Goal: Information Seeking & Learning: Learn about a topic

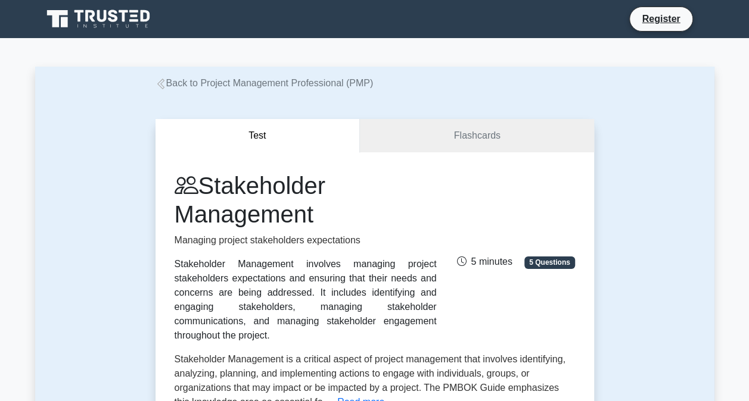
click at [345, 87] on link "Back to Project Management Professional (PMP)" at bounding box center [264, 83] width 218 height 10
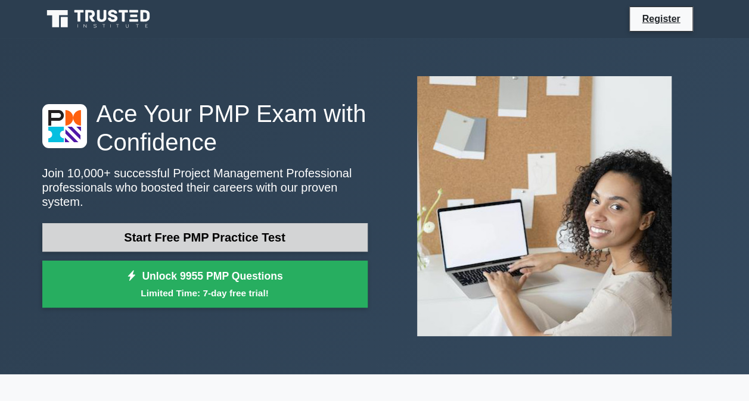
click at [249, 230] on link "Start Free PMP Practice Test" at bounding box center [204, 237] width 325 height 29
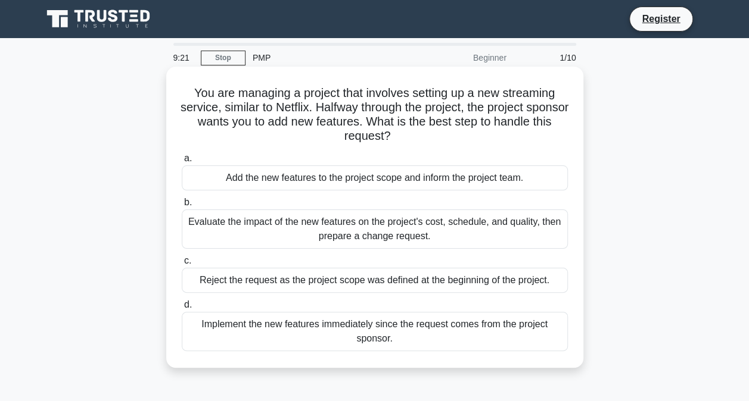
click at [339, 329] on div "Implement the new features immediately since the request comes from the project…" at bounding box center [375, 331] width 386 height 39
click at [182, 309] on input "d. Implement the new features immediately since the request comes from the proj…" at bounding box center [182, 305] width 0 height 8
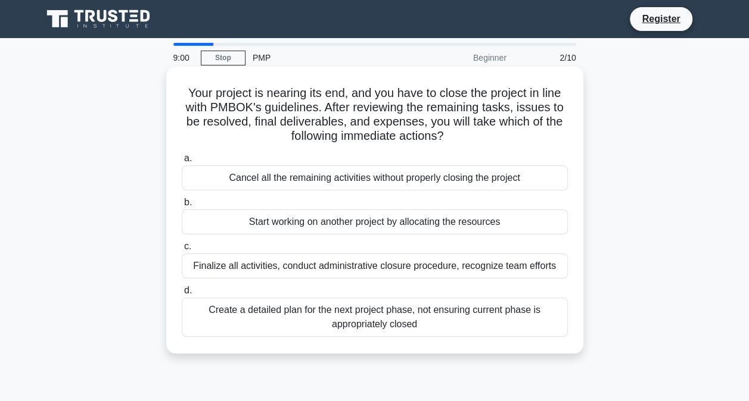
click at [354, 265] on div "Finalize all activities, conduct administrative closure procedure, recognize te…" at bounding box center [375, 266] width 386 height 25
click at [182, 251] on input "c. Finalize all activities, conduct administrative closure procedure, recognize…" at bounding box center [182, 247] width 0 height 8
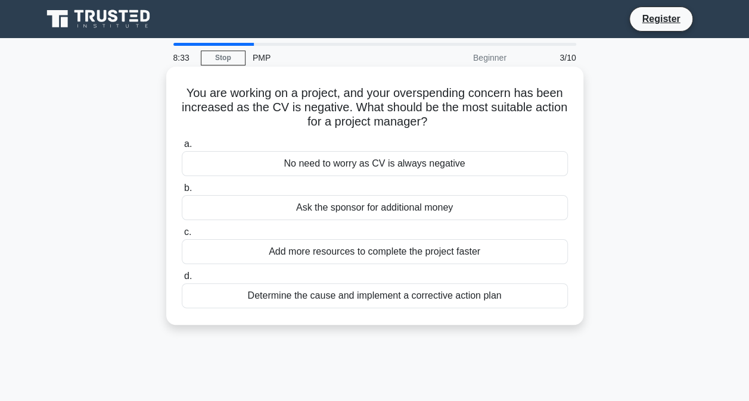
click at [410, 297] on div "Determine the cause and implement a corrective action plan" at bounding box center [375, 295] width 386 height 25
click at [182, 280] on input "d. Determine the cause and implement a corrective action plan" at bounding box center [182, 277] width 0 height 8
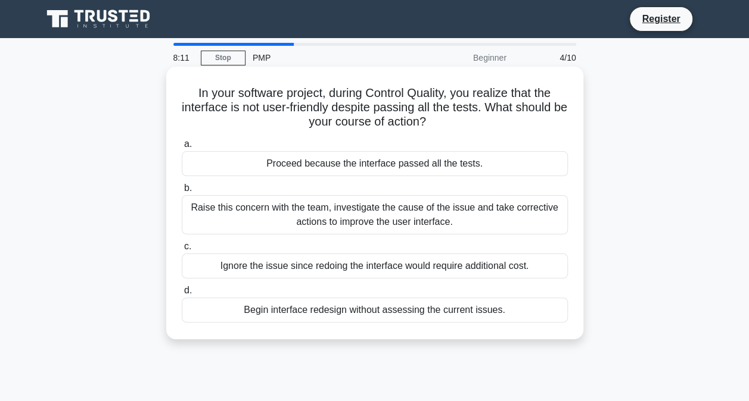
click at [380, 220] on div "Raise this concern with the team, investigate the cause of the issue and take c…" at bounding box center [375, 214] width 386 height 39
click at [182, 192] on input "b. Raise this concern with the team, investigate the cause of the issue and tak…" at bounding box center [182, 189] width 0 height 8
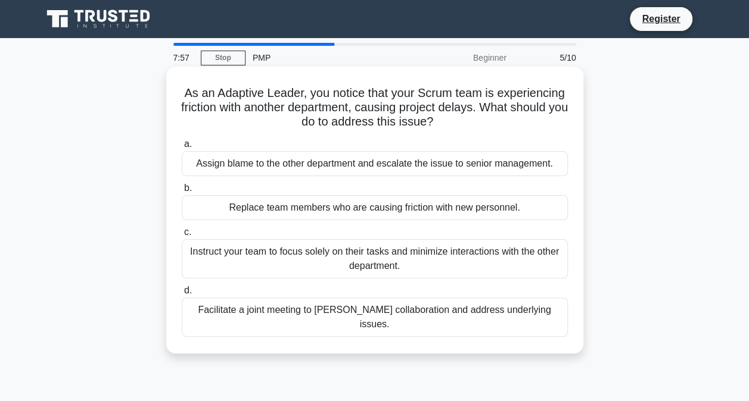
click at [349, 313] on div "Facilitate a joint meeting to foster collaboration and address underlying issue…" at bounding box center [375, 317] width 386 height 39
click at [182, 295] on input "d. Facilitate a joint meeting to foster collaboration and address underlying is…" at bounding box center [182, 291] width 0 height 8
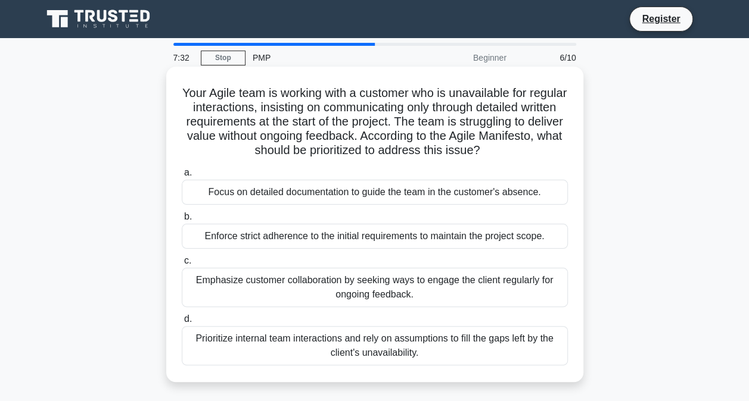
click at [364, 299] on div "Emphasize customer collaboration by seeking ways to engage the client regularly…" at bounding box center [375, 287] width 386 height 39
click at [182, 265] on input "c. Emphasize customer collaboration by seeking ways to engage the client regula…" at bounding box center [182, 261] width 0 height 8
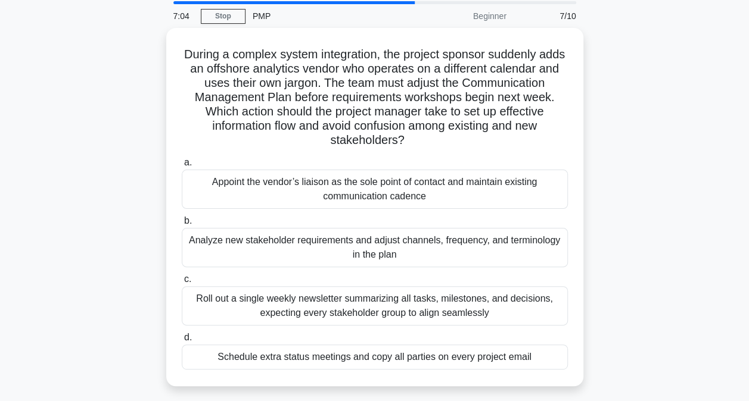
scroll to position [42, 0]
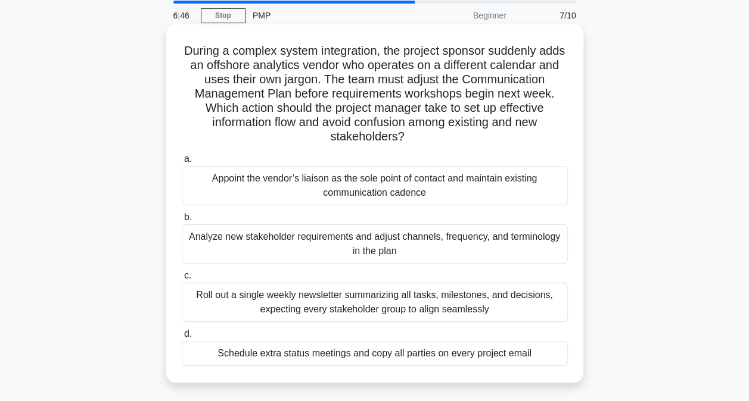
click at [373, 242] on div "Analyze new stakeholder requirements and adjust channels, frequency, and termin…" at bounding box center [375, 244] width 386 height 39
click at [182, 222] on input "b. Analyze new stakeholder requirements and adjust channels, frequency, and ter…" at bounding box center [182, 218] width 0 height 8
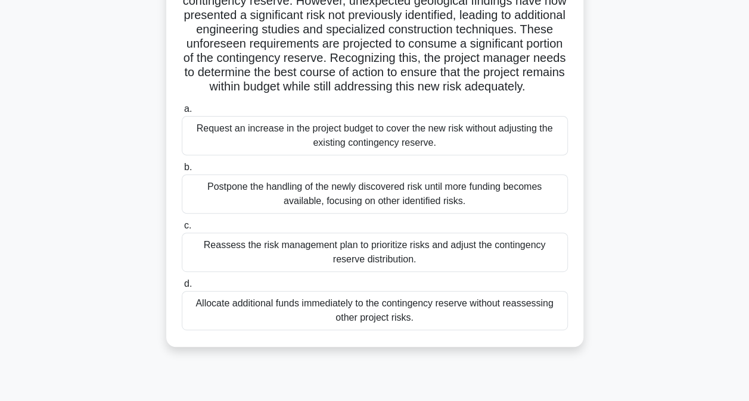
scroll to position [140, 0]
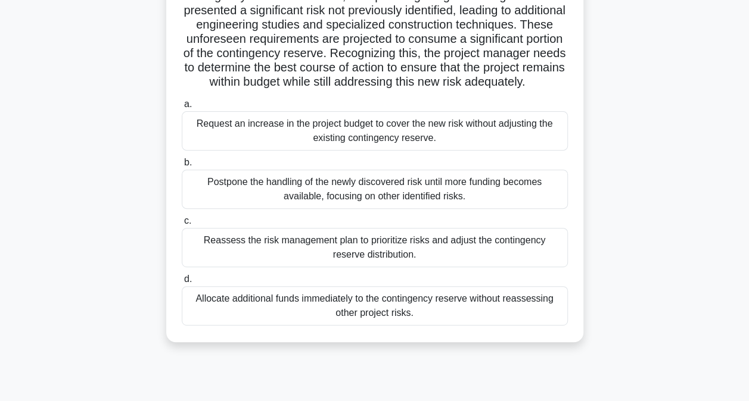
click at [382, 257] on div "Reassess the risk management plan to prioritize risks and adjust the contingenc…" at bounding box center [375, 247] width 386 height 39
click at [182, 225] on input "c. Reassess the risk management plan to prioritize risks and adjust the conting…" at bounding box center [182, 221] width 0 height 8
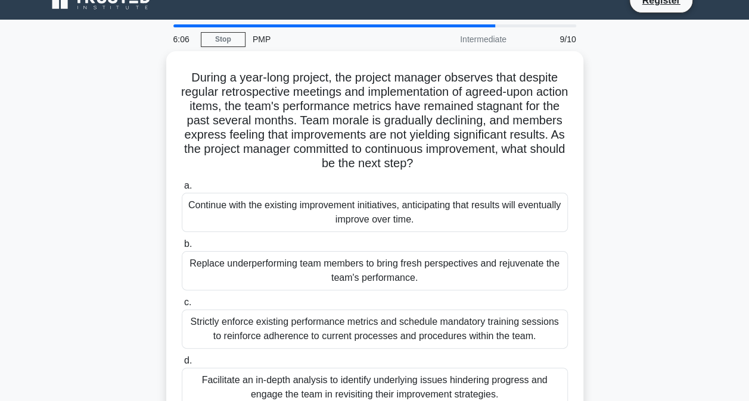
scroll to position [0, 0]
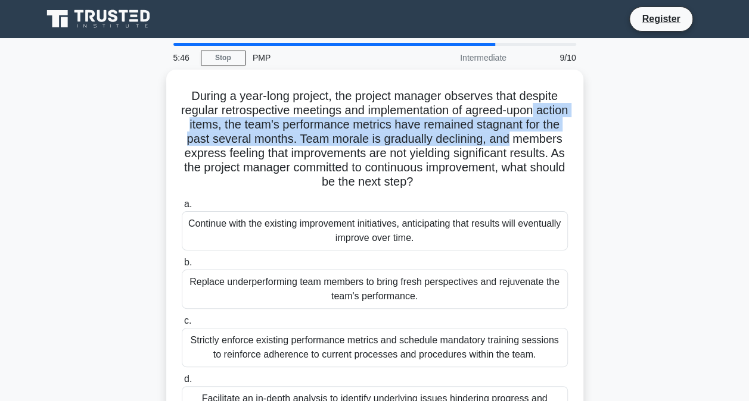
drag, startPoint x: 747, startPoint y: 117, endPoint x: 749, endPoint y: 143, distance: 26.3
click at [748, 143] on html "Register 5:46 Stop PMP" at bounding box center [374, 321] width 749 height 643
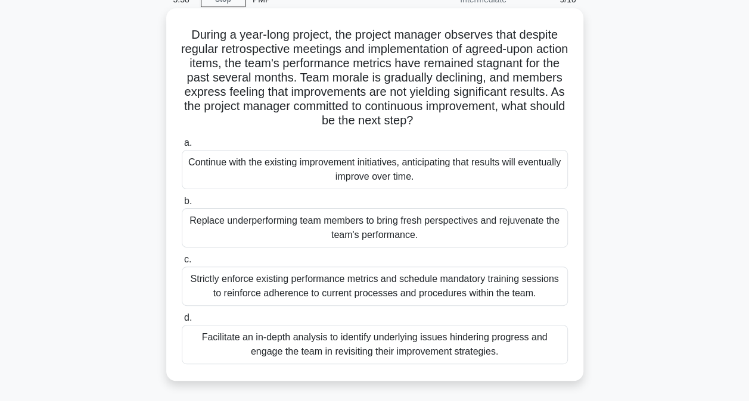
click at [432, 341] on div "Facilitate an in-depth analysis to identify underlying issues hindering progres…" at bounding box center [375, 344] width 386 height 39
click at [182, 322] on input "d. Facilitate an in-depth analysis to identify underlying issues hindering prog…" at bounding box center [182, 318] width 0 height 8
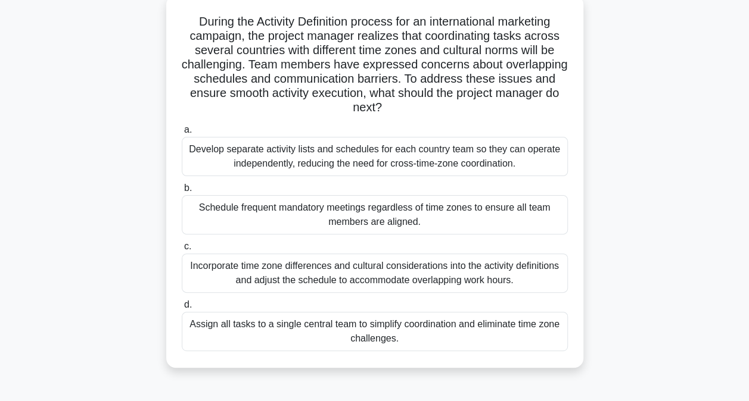
scroll to position [76, 0]
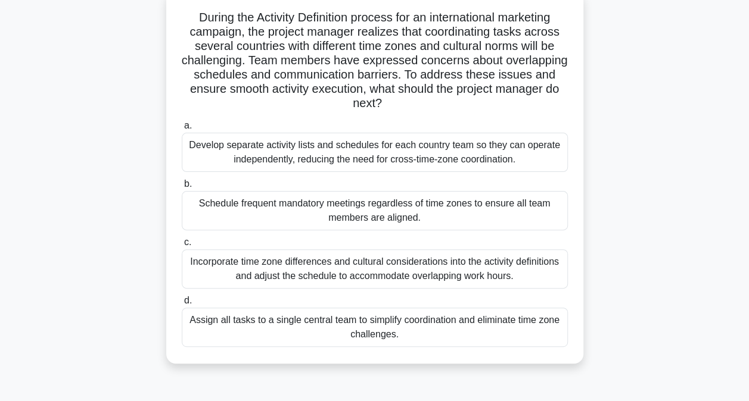
click at [401, 279] on div "Incorporate time zone differences and cultural considerations into the activity…" at bounding box center [375, 269] width 386 height 39
click at [182, 247] on input "c. Incorporate time zone differences and cultural considerations into the activ…" at bounding box center [182, 243] width 0 height 8
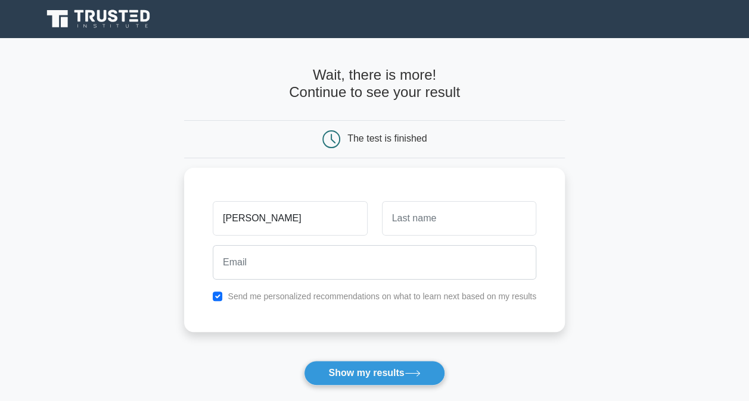
type input "Sandra"
type input "Nabatanzi"
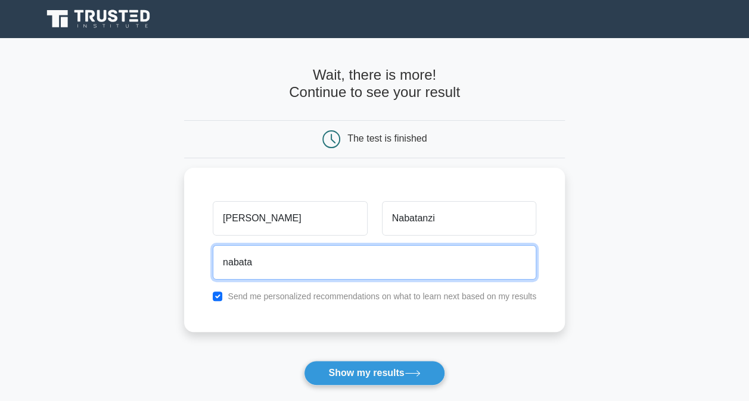
type input "nabatanzi972@gmail.com"
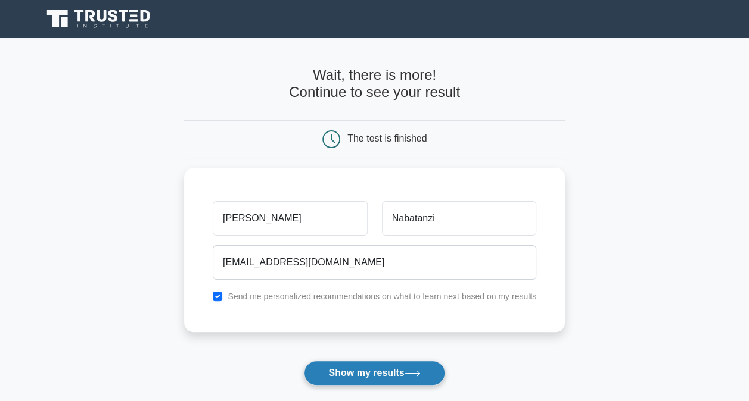
click at [372, 375] on button "Show my results" at bounding box center [374, 373] width 141 height 25
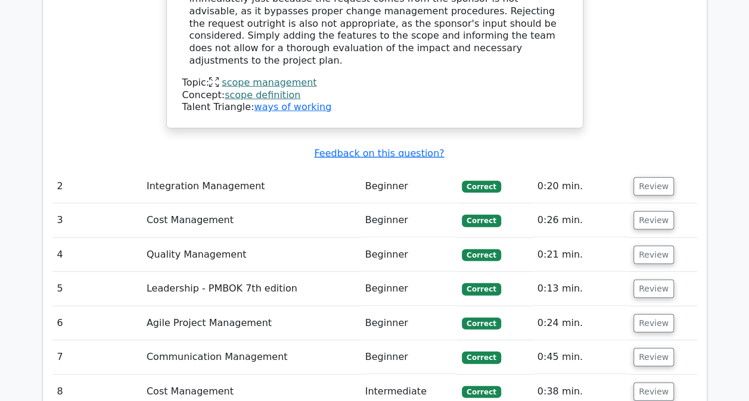
scroll to position [1517, 0]
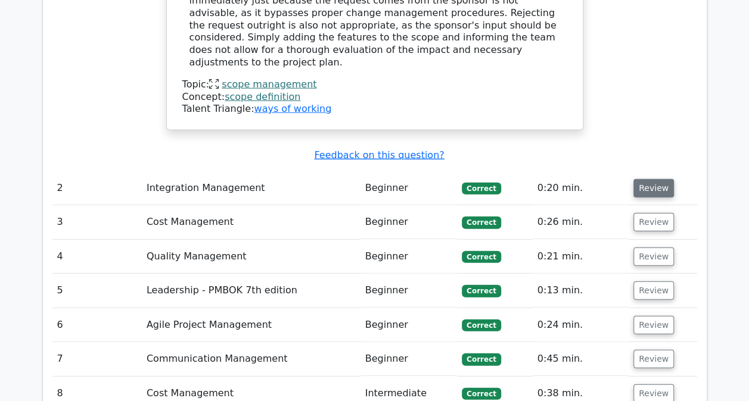
click at [647, 179] on button "Review" at bounding box center [653, 188] width 40 height 18
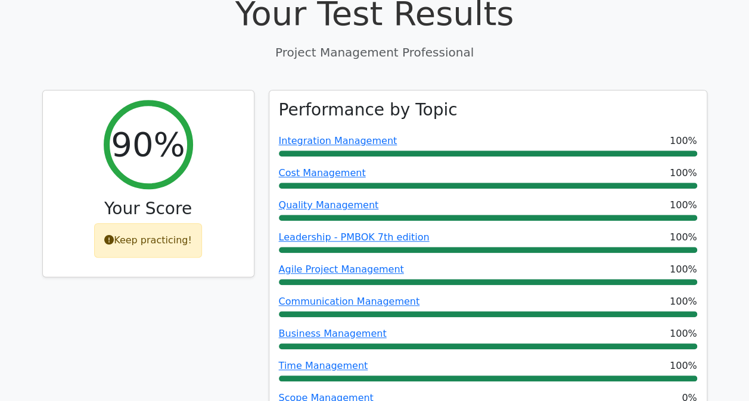
scroll to position [423, 0]
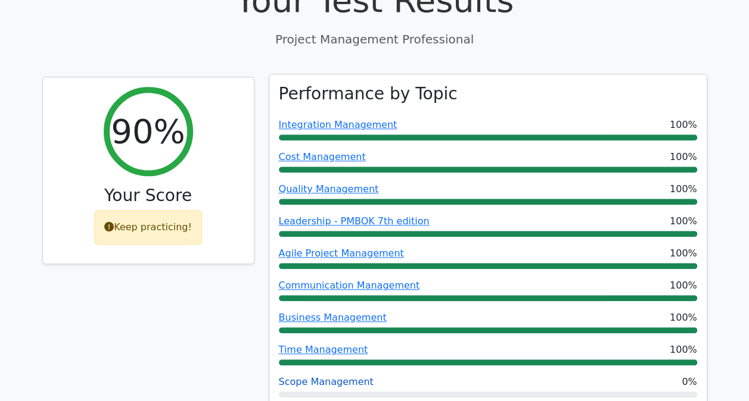
click at [338, 376] on link "Scope Management" at bounding box center [326, 381] width 95 height 11
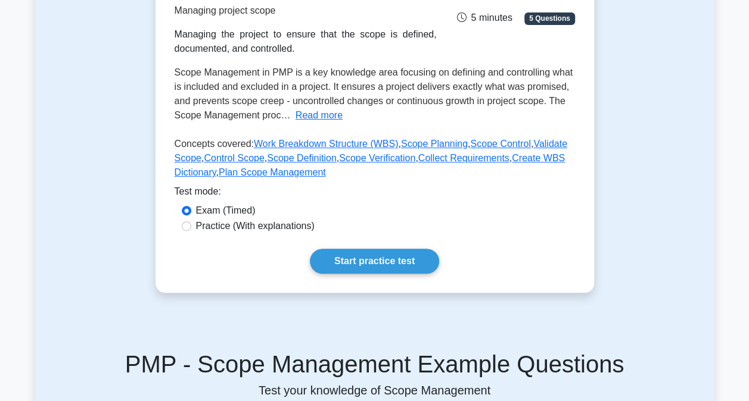
scroll to position [202, 0]
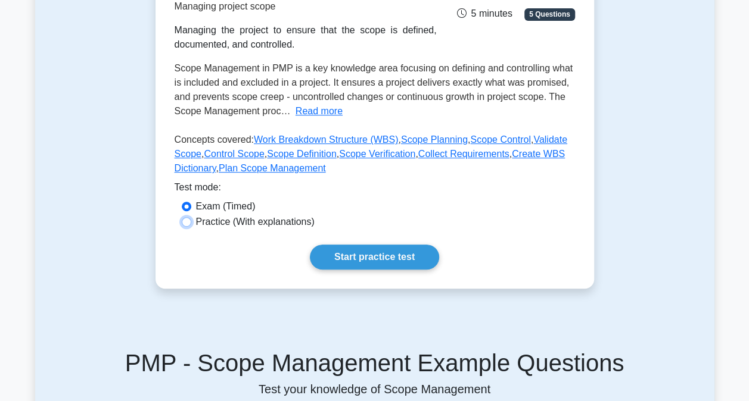
click at [183, 221] on input "Practice (With explanations)" at bounding box center [187, 222] width 10 height 10
radio input "true"
click at [336, 256] on link "Start practice test" at bounding box center [374, 257] width 129 height 25
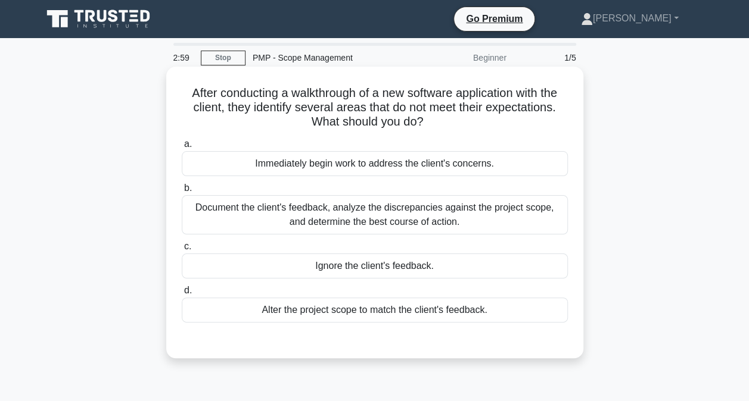
click at [382, 222] on div "Document the client's feedback, analyze the discrepancies against the project s…" at bounding box center [375, 214] width 386 height 39
click at [182, 192] on input "b. Document the client's feedback, analyze the discrepancies against the projec…" at bounding box center [182, 189] width 0 height 8
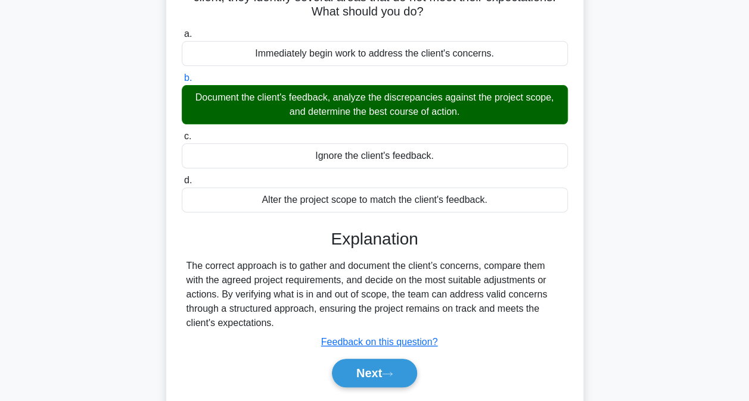
scroll to position [114, 0]
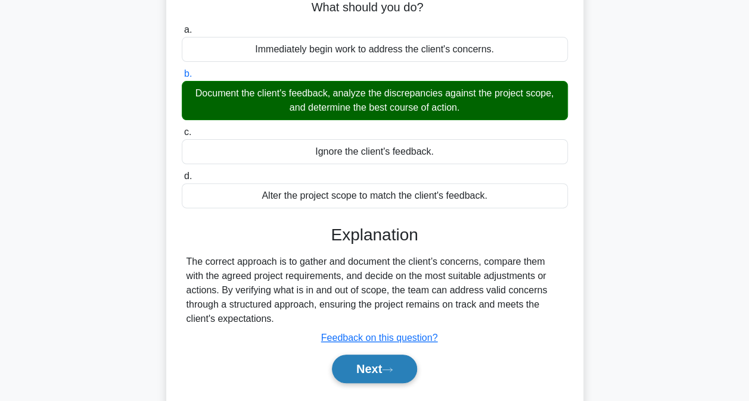
click at [371, 367] on button "Next" at bounding box center [374, 369] width 85 height 29
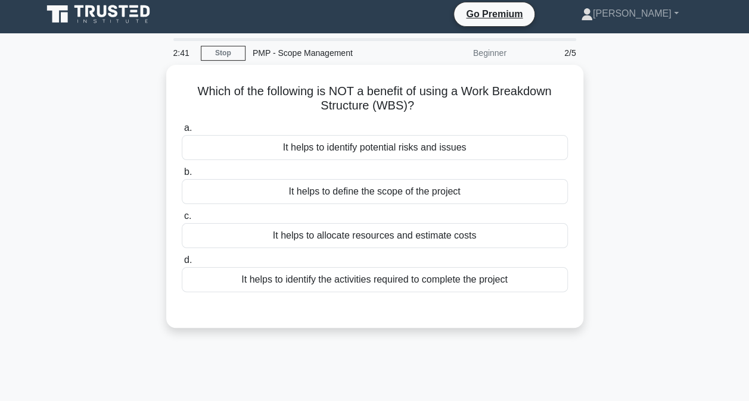
scroll to position [4, 0]
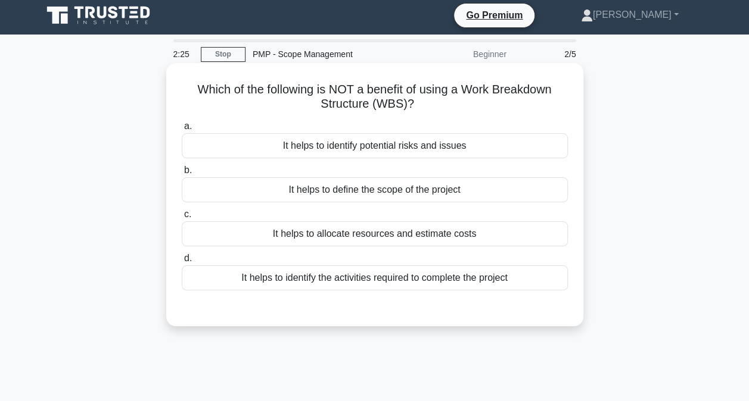
click at [392, 144] on div "It helps to identify potential risks and issues" at bounding box center [375, 145] width 386 height 25
click at [182, 130] on input "a. It helps to identify potential risks and issues" at bounding box center [182, 127] width 0 height 8
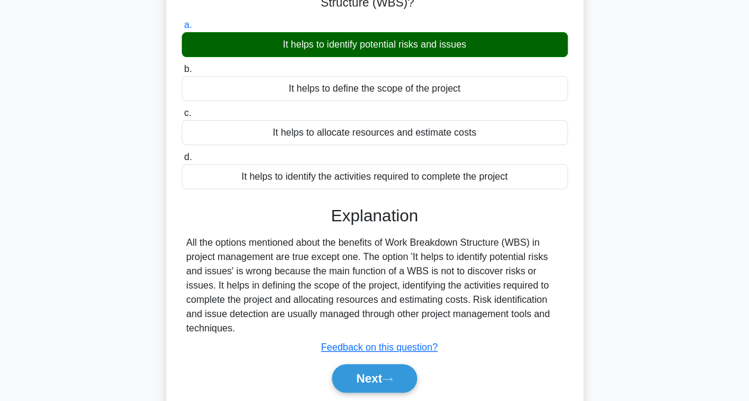
scroll to position [111, 0]
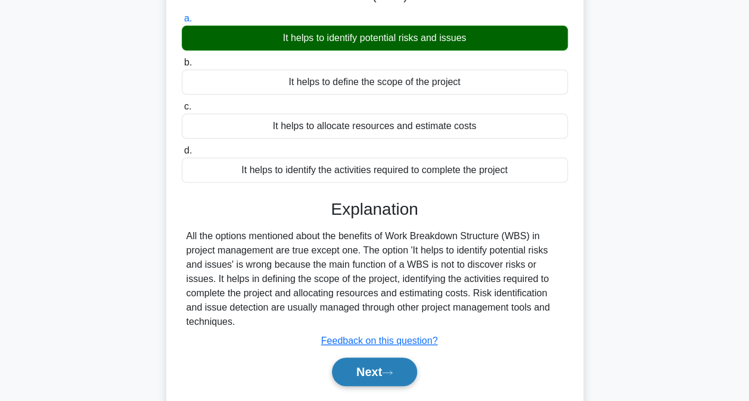
click at [364, 370] on button "Next" at bounding box center [374, 372] width 85 height 29
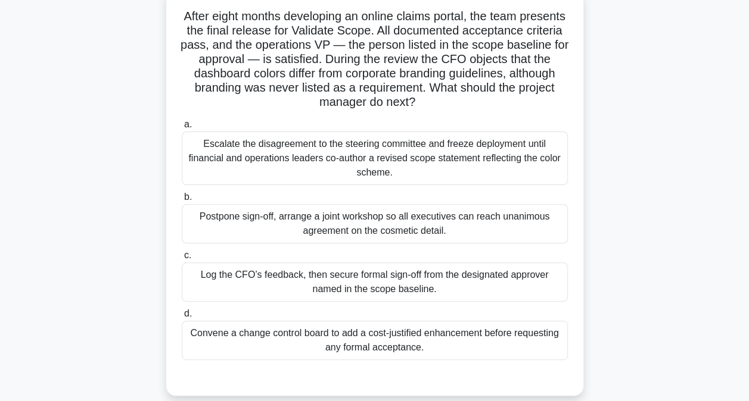
scroll to position [82, 0]
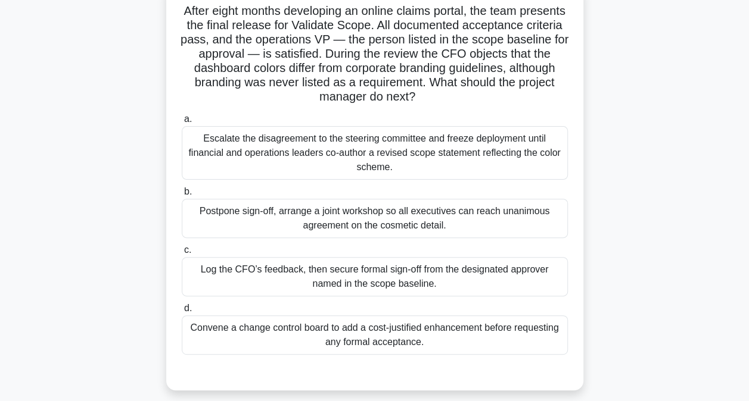
click at [385, 342] on div "Convene a change control board to add a cost-justified enhancement before reque…" at bounding box center [375, 335] width 386 height 39
click at [182, 313] on input "d. Convene a change control board to add a cost-justified enhancement before re…" at bounding box center [182, 309] width 0 height 8
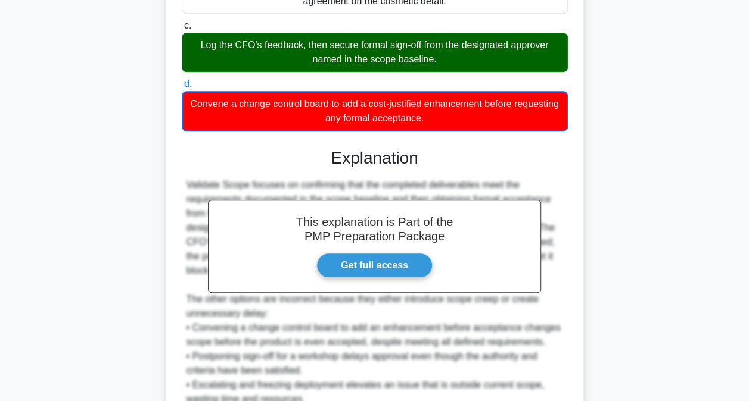
scroll to position [312, 0]
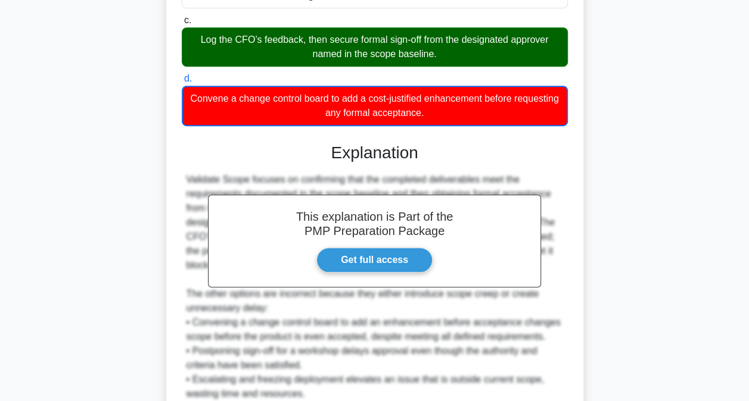
click at [524, 311] on div "Validate Scope focuses on confirming that the completed deliverables meet the r…" at bounding box center [374, 309] width 376 height 272
click at [363, 263] on link "Get full access" at bounding box center [374, 260] width 116 height 25
click at [495, 168] on div "This explanation is Part of the PMP Preparation Package Get full access Explana…" at bounding box center [375, 318] width 386 height 378
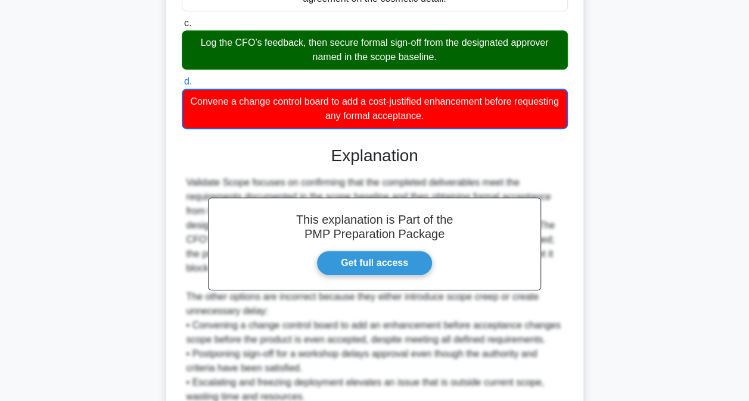
drag, startPoint x: 748, startPoint y: 206, endPoint x: 758, endPoint y: 261, distance: 56.2
click at [748, 261] on html "Go Premium Sandra" at bounding box center [374, 120] width 749 height 864
drag, startPoint x: 758, startPoint y: 261, endPoint x: 698, endPoint y: 124, distance: 149.9
click at [698, 124] on div "After eight months developing an online claims portal, the team presents the fi…" at bounding box center [374, 152] width 679 height 789
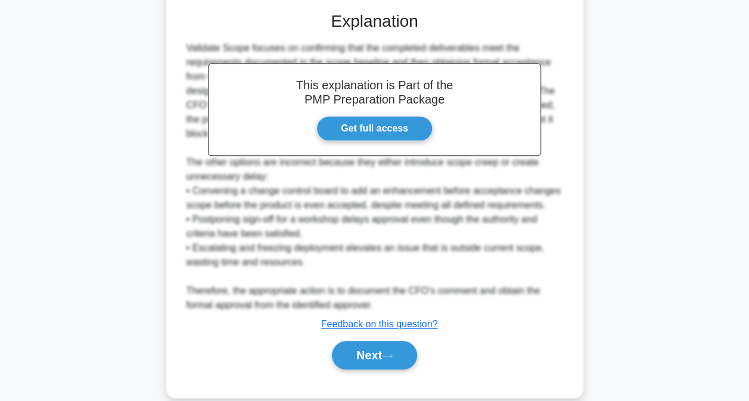
scroll to position [462, 0]
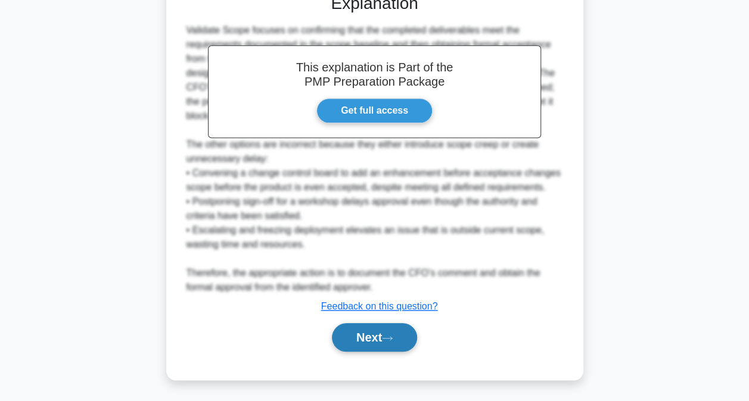
click at [360, 337] on button "Next" at bounding box center [374, 337] width 85 height 29
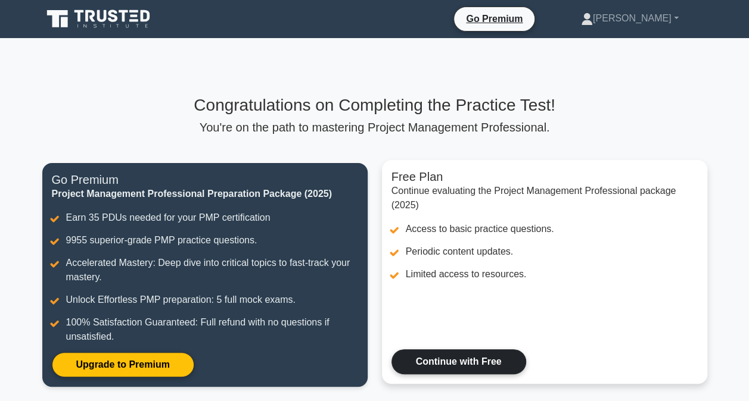
click at [467, 360] on link "Continue with Free" at bounding box center [458, 362] width 135 height 25
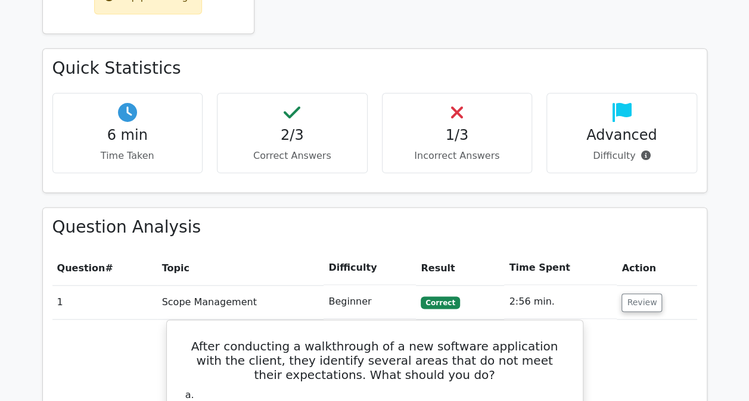
scroll to position [583, 0]
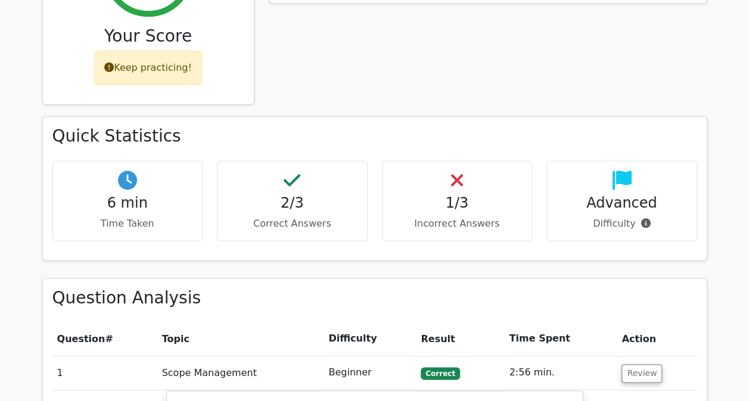
click at [601, 161] on div "Advanced Difficulty" at bounding box center [621, 201] width 151 height 80
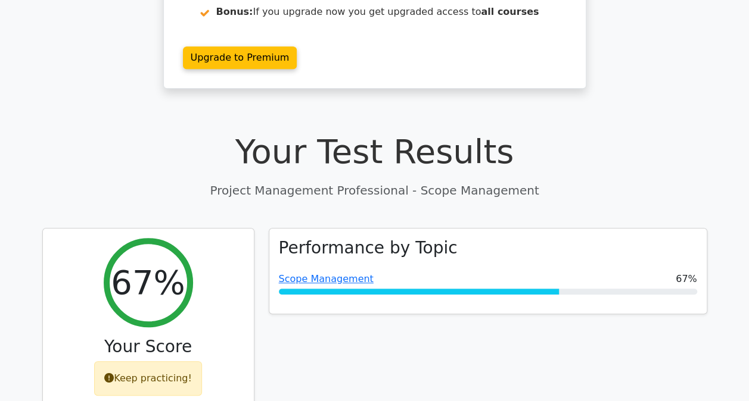
scroll to position [270, 0]
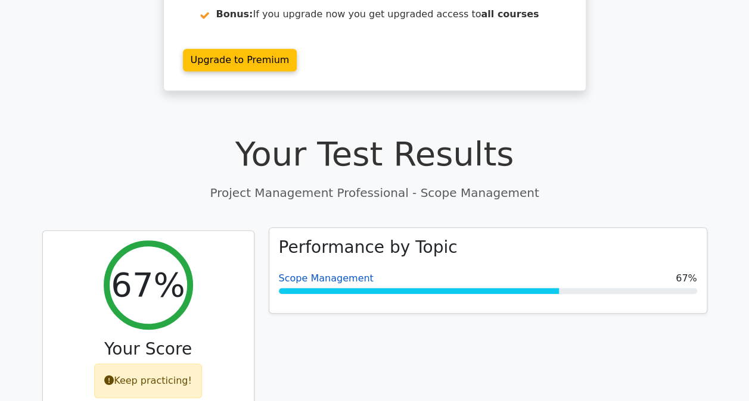
click at [340, 273] on link "Scope Management" at bounding box center [326, 278] width 95 height 11
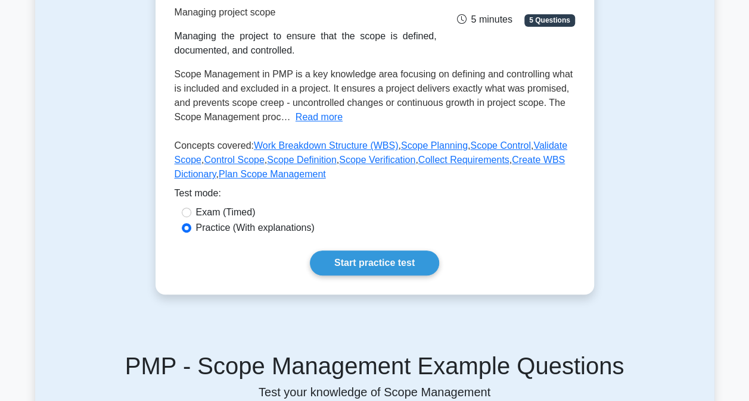
scroll to position [204, 0]
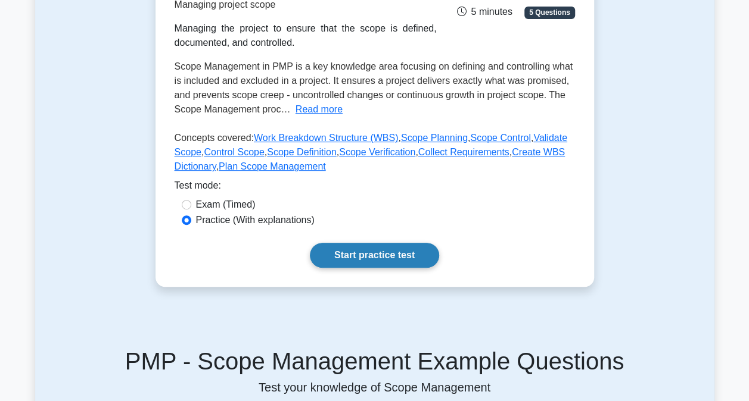
click at [367, 253] on link "Start practice test" at bounding box center [374, 255] width 129 height 25
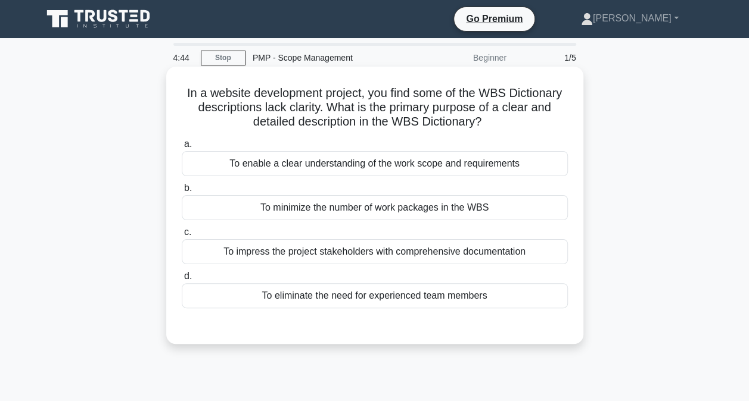
click at [379, 169] on div "To enable a clear understanding of the work scope and requirements" at bounding box center [375, 163] width 386 height 25
click at [182, 148] on input "a. To enable a clear understanding of the work scope and requirements" at bounding box center [182, 145] width 0 height 8
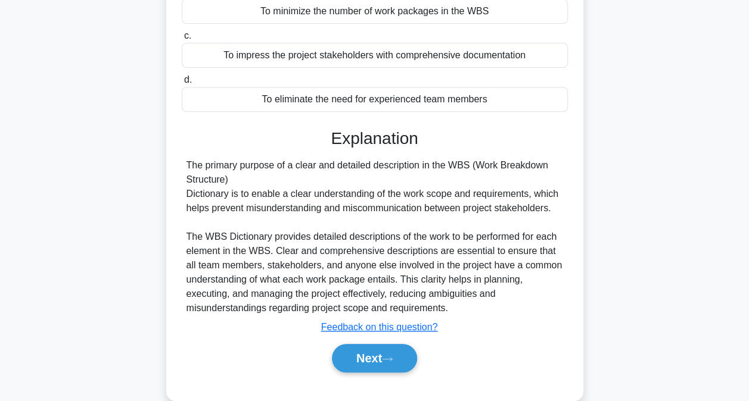
scroll to position [202, 0]
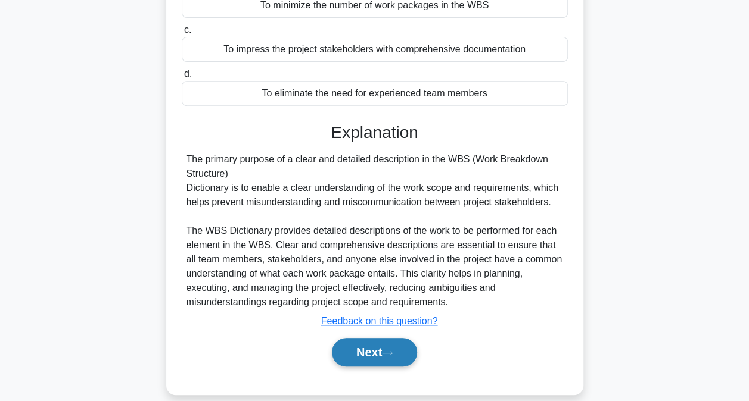
click at [355, 355] on button "Next" at bounding box center [374, 352] width 85 height 29
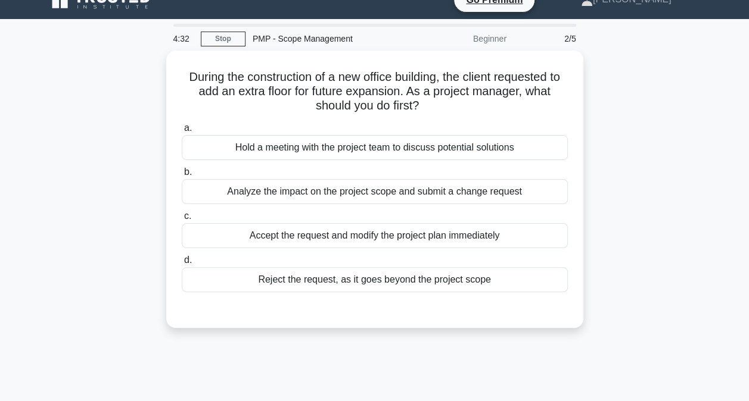
scroll to position [15, 0]
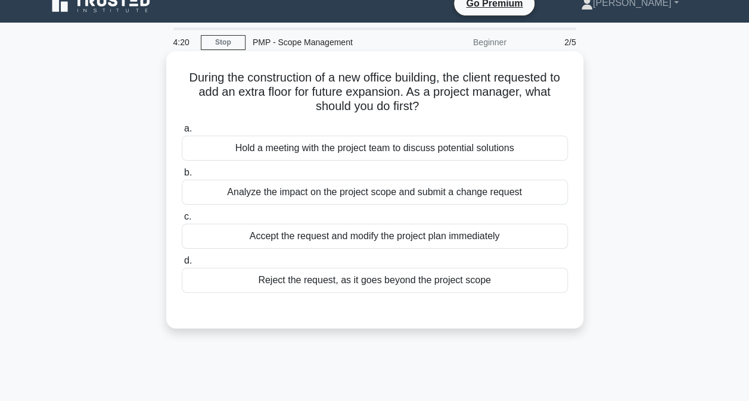
click at [420, 194] on div "Analyze the impact on the project scope and submit a change request" at bounding box center [375, 192] width 386 height 25
click at [182, 177] on input "b. Analyze the impact on the project scope and submit a change request" at bounding box center [182, 173] width 0 height 8
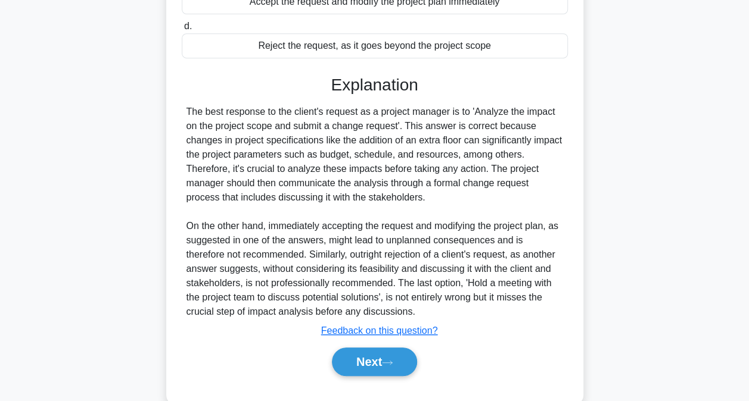
scroll to position [257, 0]
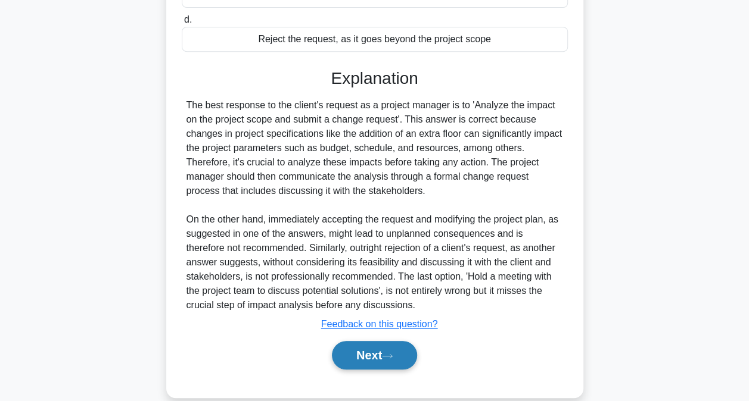
click at [368, 353] on button "Next" at bounding box center [374, 355] width 85 height 29
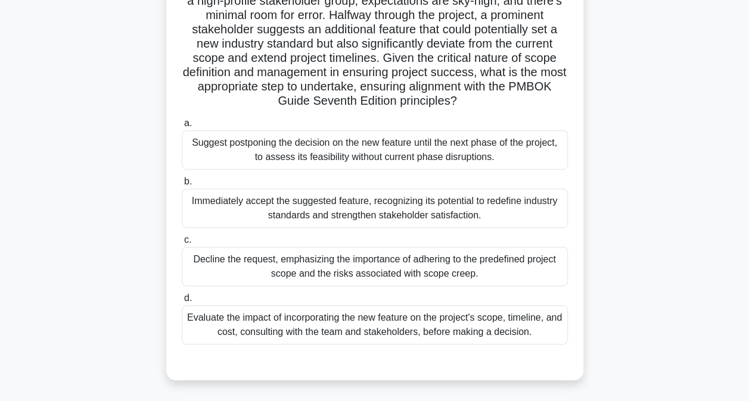
scroll to position [168, 0]
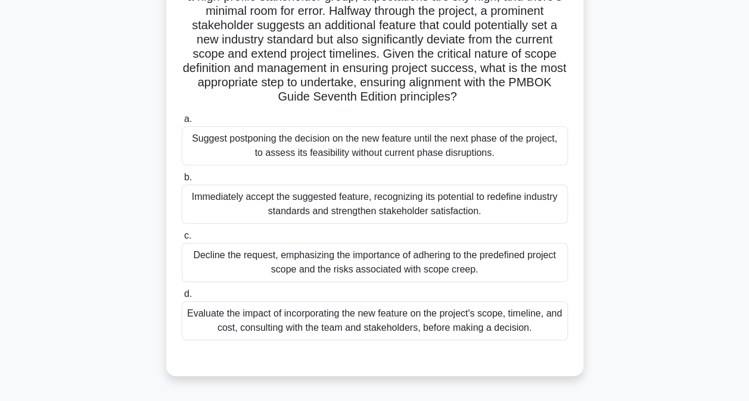
click at [416, 322] on div "Evaluate the impact of incorporating the new feature on the project's scope, ti…" at bounding box center [375, 320] width 386 height 39
click at [182, 298] on input "d. Evaluate the impact of incorporating the new feature on the project's scope,…" at bounding box center [182, 295] width 0 height 8
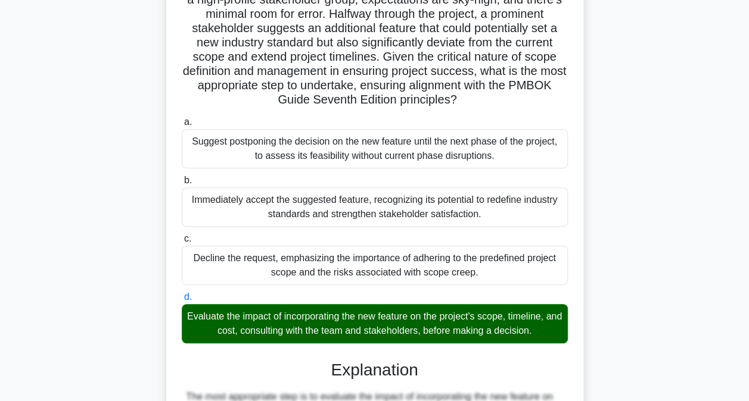
drag, startPoint x: 746, startPoint y: 146, endPoint x: 757, endPoint y: 285, distance: 139.2
click at [748, 285] on html "Go Premium Sandra" at bounding box center [374, 278] width 749 height 892
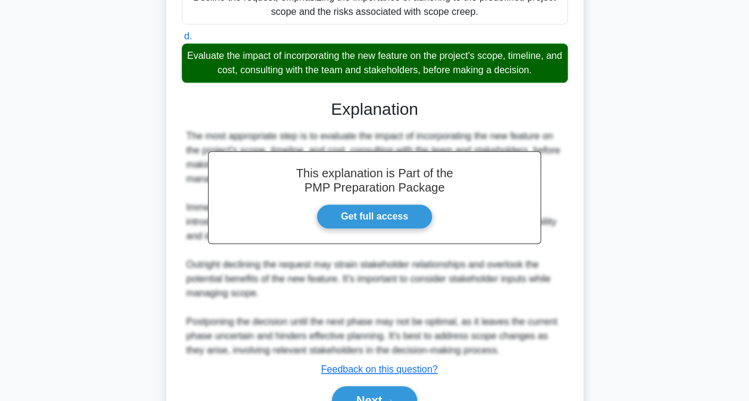
scroll to position [488, 0]
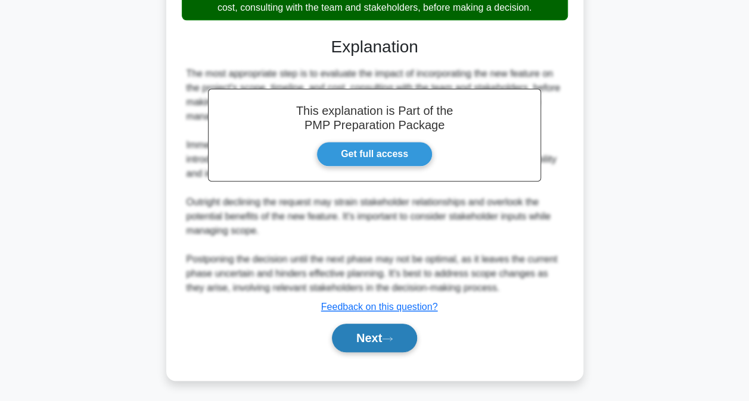
click at [370, 335] on button "Next" at bounding box center [374, 338] width 85 height 29
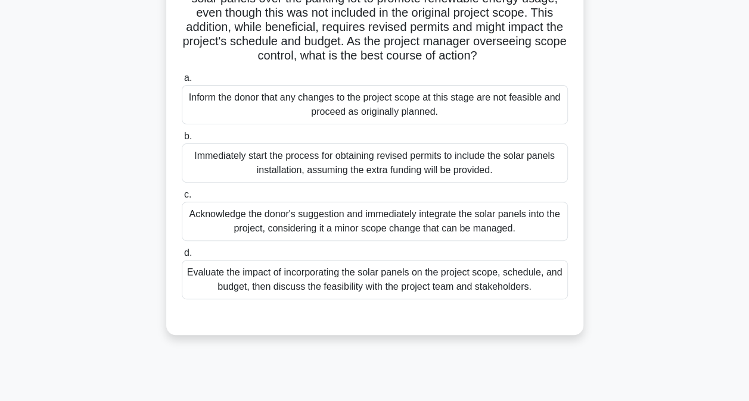
scroll to position [127, 0]
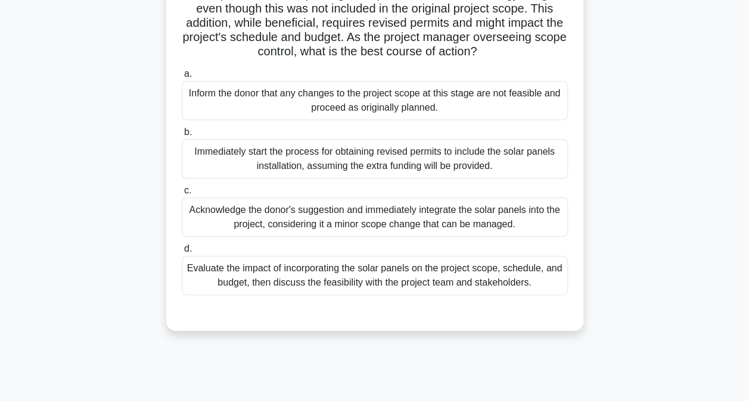
click at [481, 286] on div "Evaluate the impact of incorporating the solar panels on the project scope, sch…" at bounding box center [375, 275] width 386 height 39
click at [182, 253] on input "d. Evaluate the impact of incorporating the solar panels on the project scope, …" at bounding box center [182, 249] width 0 height 8
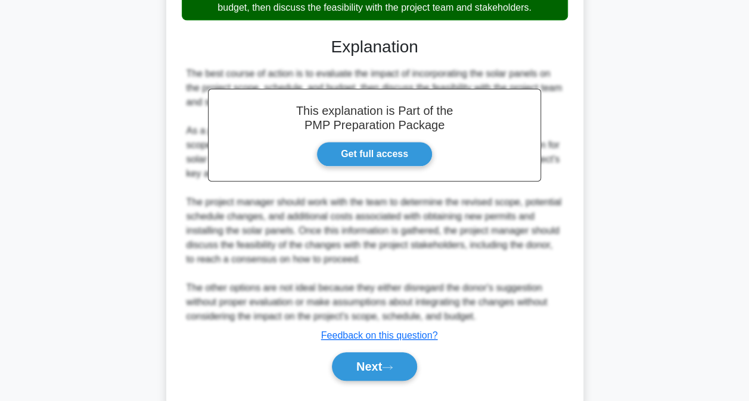
scroll to position [445, 0]
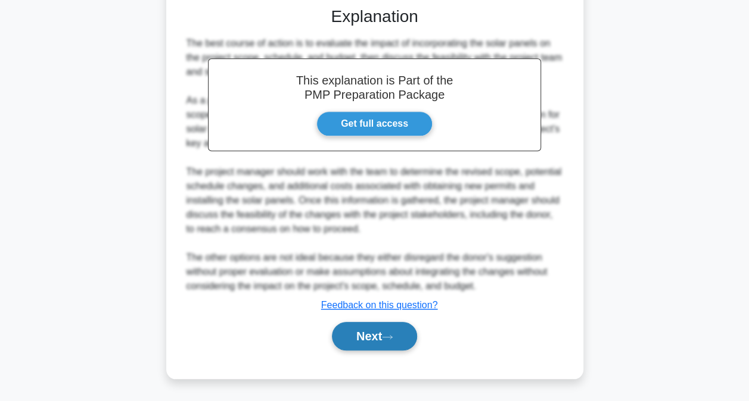
click at [374, 347] on button "Next" at bounding box center [374, 336] width 85 height 29
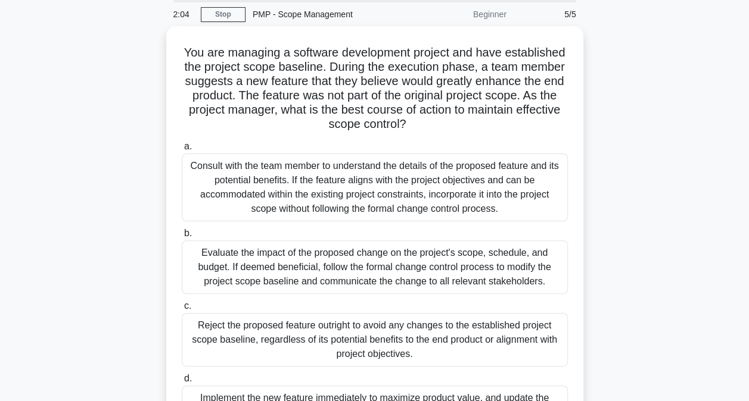
scroll to position [40, 0]
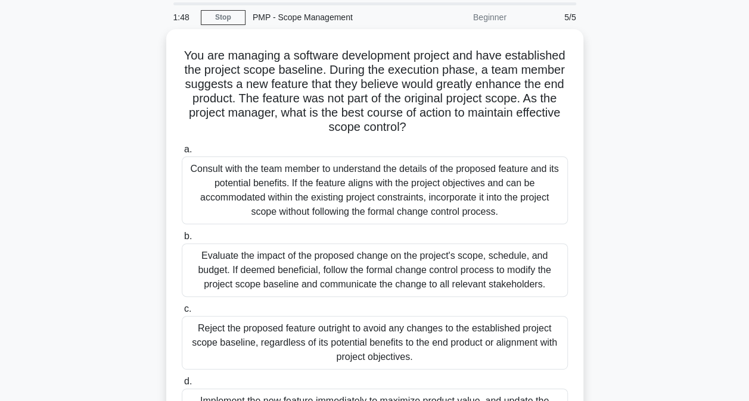
drag, startPoint x: 747, startPoint y: 100, endPoint x: 755, endPoint y: 137, distance: 37.9
click at [748, 137] on html "Go Premium Sandra" at bounding box center [374, 281] width 749 height 643
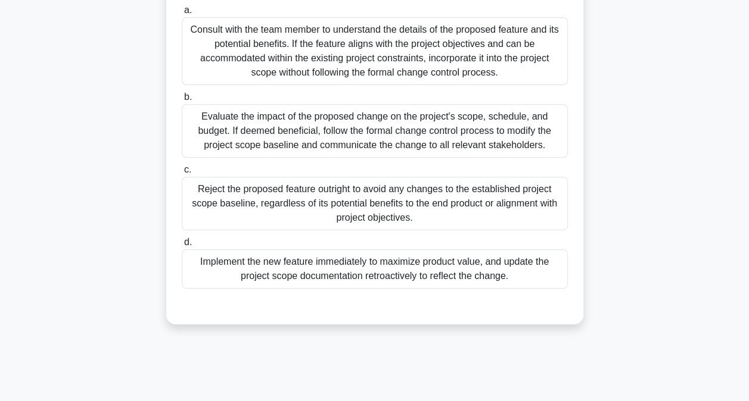
scroll to position [184, 0]
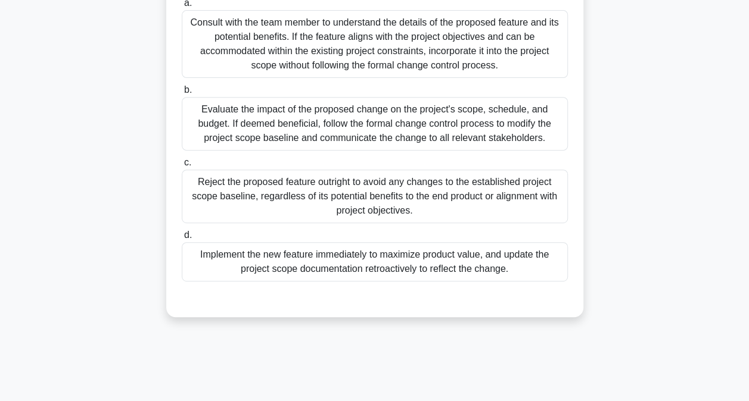
click at [370, 119] on div "Evaluate the impact of the proposed change on the project's scope, schedule, an…" at bounding box center [375, 124] width 386 height 54
click at [182, 94] on input "b. Evaluate the impact of the proposed change on the project's scope, schedule,…" at bounding box center [182, 90] width 0 height 8
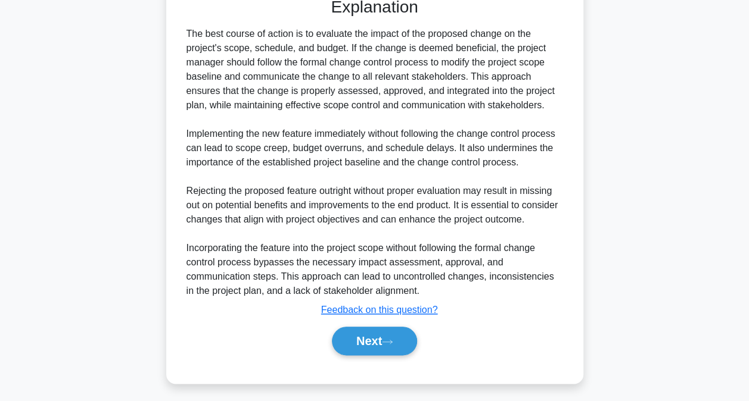
scroll to position [488, 0]
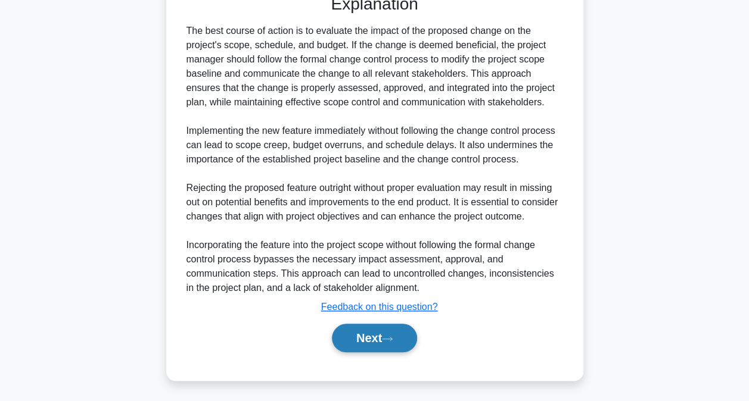
click at [359, 333] on button "Next" at bounding box center [374, 338] width 85 height 29
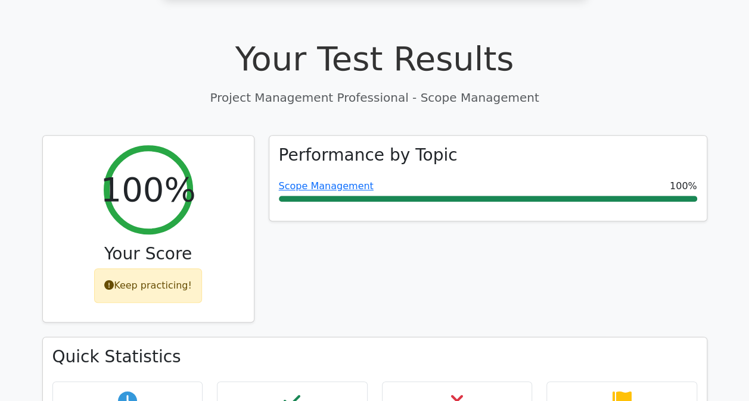
scroll to position [425, 0]
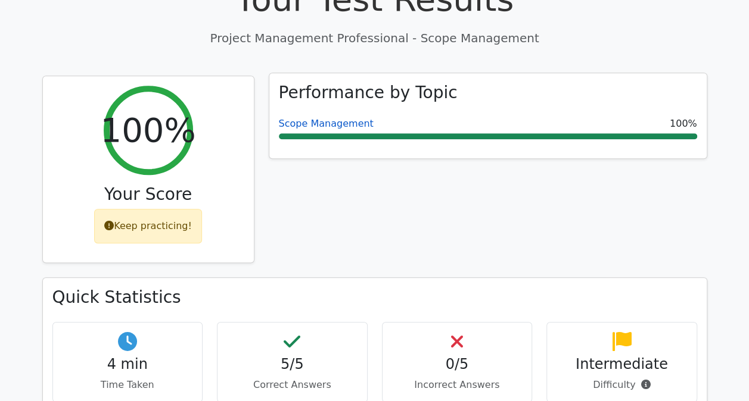
click at [343, 118] on link "Scope Management" at bounding box center [326, 123] width 95 height 11
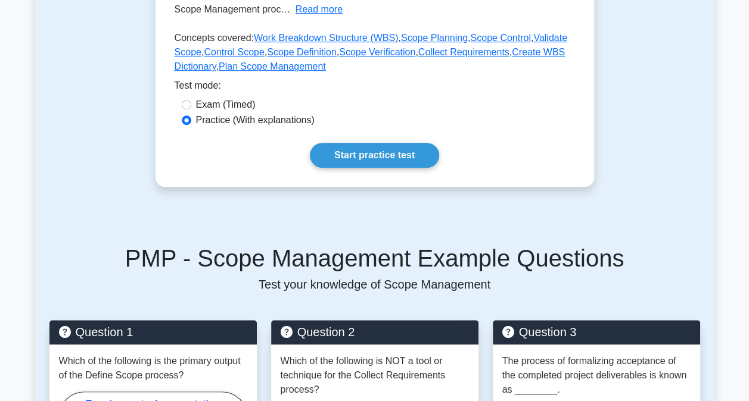
scroll to position [298, 0]
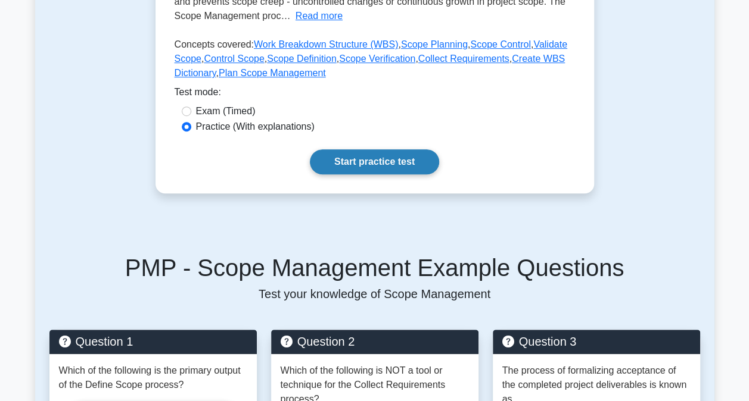
click at [368, 160] on link "Start practice test" at bounding box center [374, 161] width 129 height 25
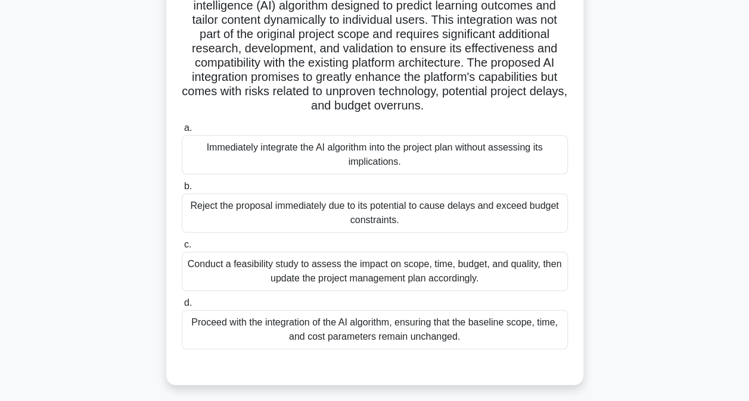
scroll to position [193, 0]
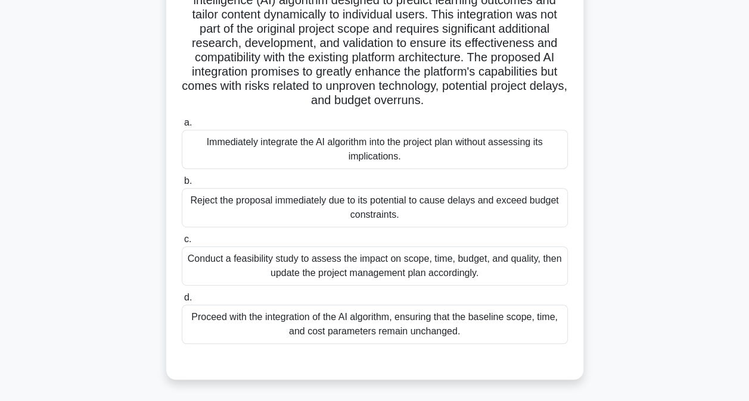
click at [388, 273] on div "Conduct a feasibility study to assess the impact on scope, time, budget, and qu…" at bounding box center [375, 266] width 386 height 39
click at [182, 244] on input "c. Conduct a feasibility study to assess the impact on scope, time, budget, and…" at bounding box center [182, 240] width 0 height 8
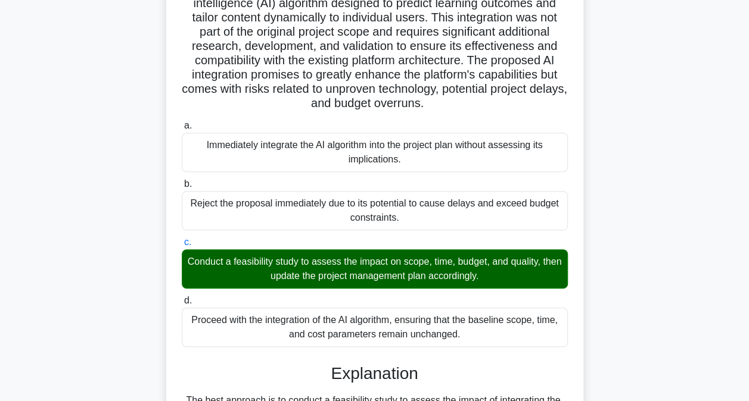
click at [697, 217] on div ".spinner_0XTQ{transform-origin:center;animation:spinner_y6GP .75s linear infini…" at bounding box center [374, 335] width 679 height 917
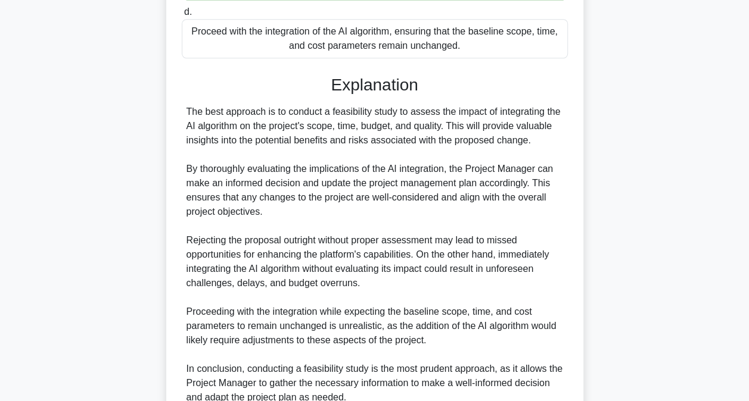
scroll to position [588, 0]
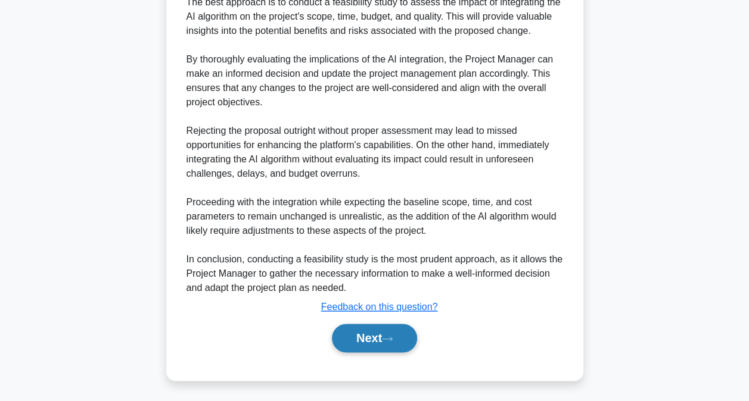
click at [363, 339] on button "Next" at bounding box center [374, 338] width 85 height 29
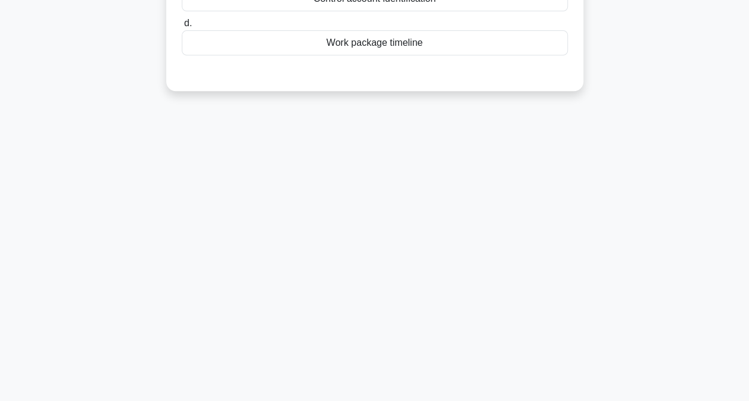
scroll to position [35, 0]
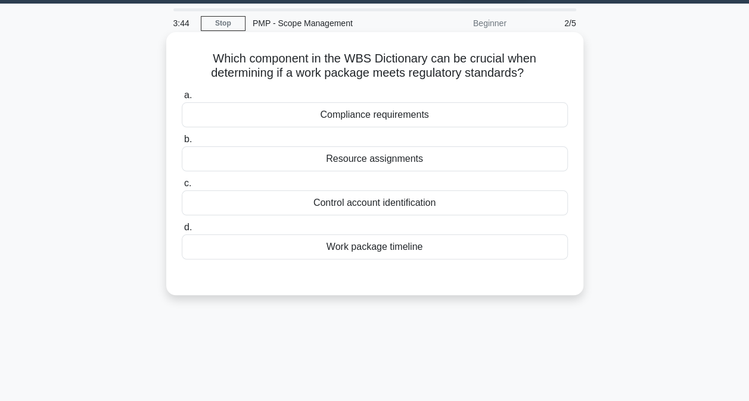
click at [398, 206] on div "Control account identification" at bounding box center [375, 203] width 386 height 25
click at [182, 188] on input "c. Control account identification" at bounding box center [182, 184] width 0 height 8
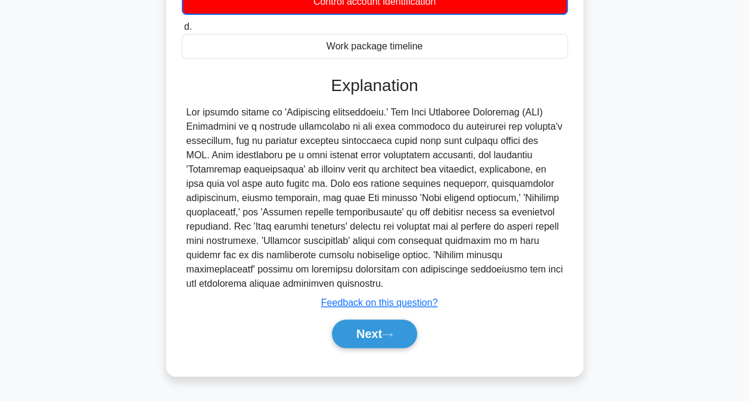
scroll to position [242, 0]
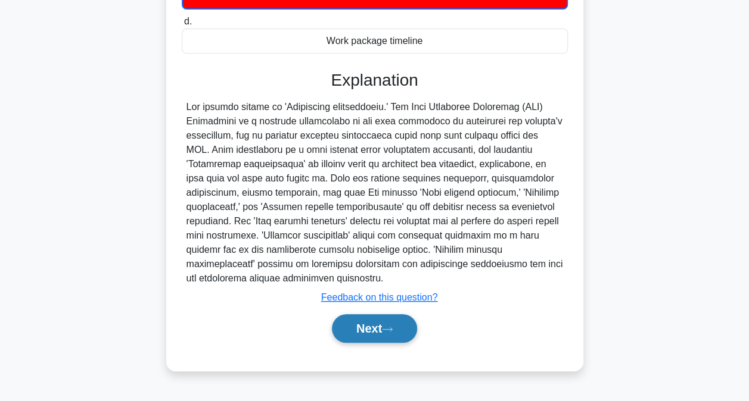
click at [369, 329] on button "Next" at bounding box center [374, 328] width 85 height 29
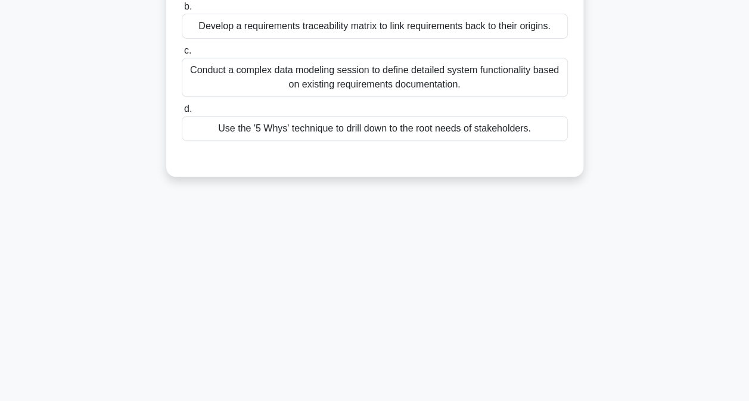
drag, startPoint x: 738, startPoint y: 107, endPoint x: 677, endPoint y: 51, distance: 83.0
click at [677, 51] on div "On a project to develop a new educational software platform, the project manage…" at bounding box center [374, 9] width 679 height 363
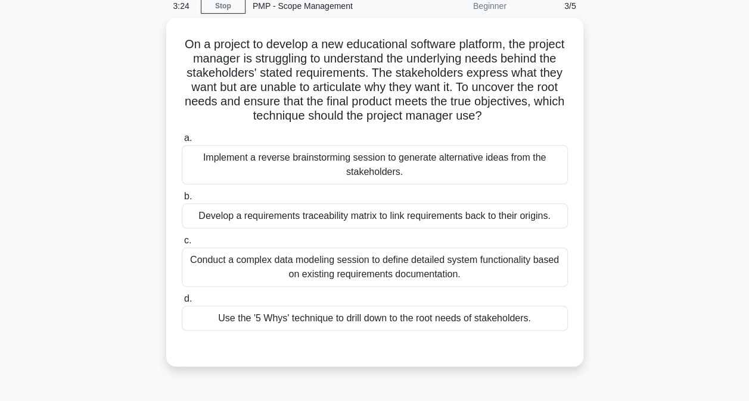
scroll to position [30, 0]
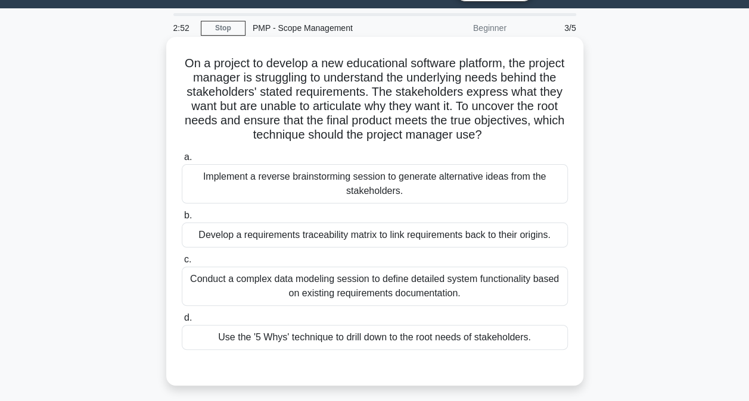
click at [451, 342] on div "Use the '5 Whys' technique to drill down to the root needs of stakeholders." at bounding box center [375, 337] width 386 height 25
click at [182, 322] on input "d. Use the '5 Whys' technique to drill down to the root needs of stakeholders." at bounding box center [182, 318] width 0 height 8
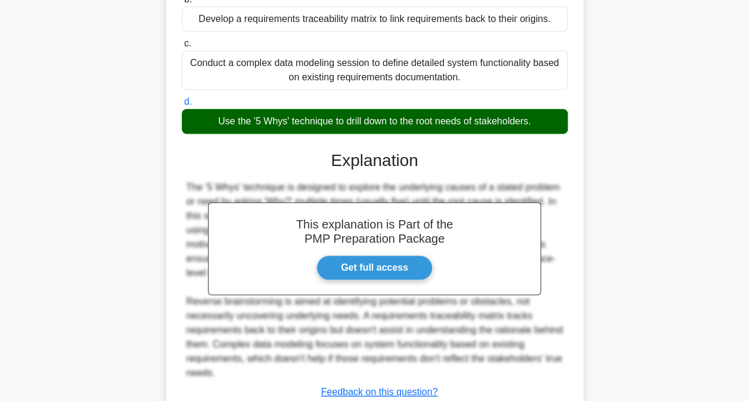
scroll to position [317, 0]
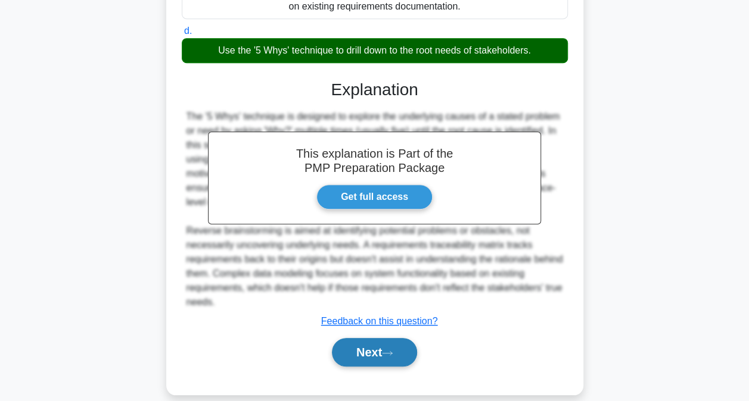
click at [373, 338] on button "Next" at bounding box center [374, 352] width 85 height 29
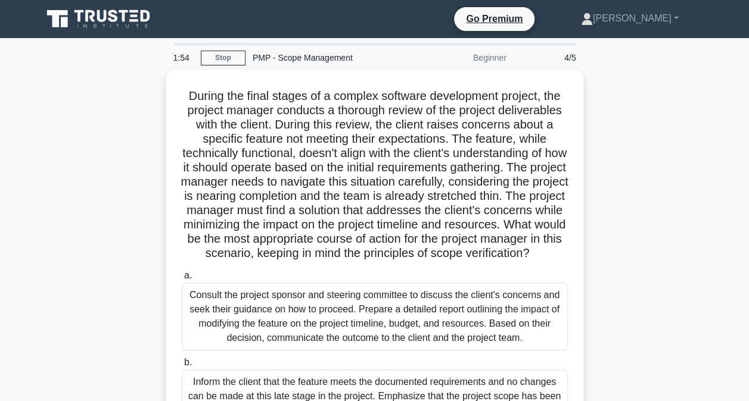
scroll to position [307, 0]
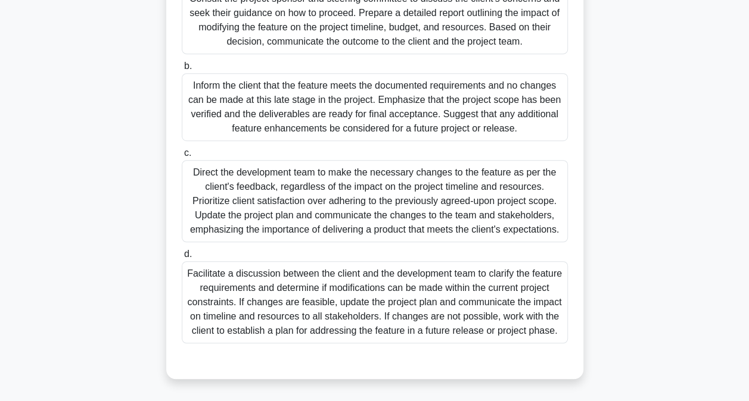
click at [421, 36] on div "Consult the project sponsor and steering committee to discuss the client's conc…" at bounding box center [375, 20] width 386 height 68
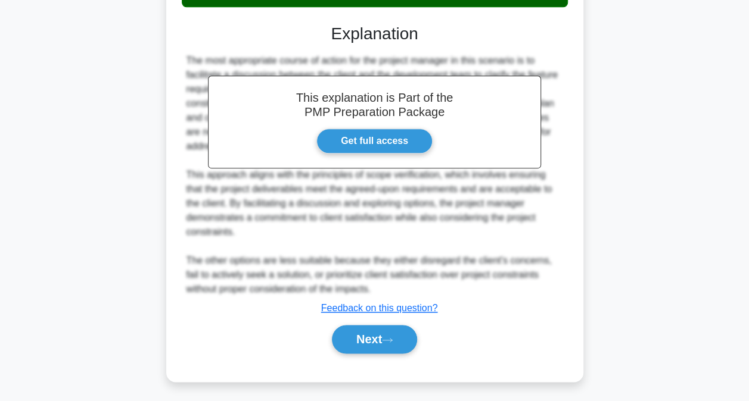
scroll to position [662, 0]
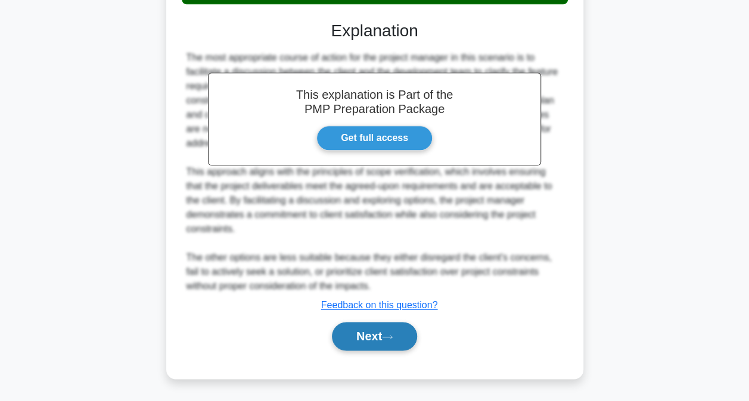
click at [378, 341] on button "Next" at bounding box center [374, 336] width 85 height 29
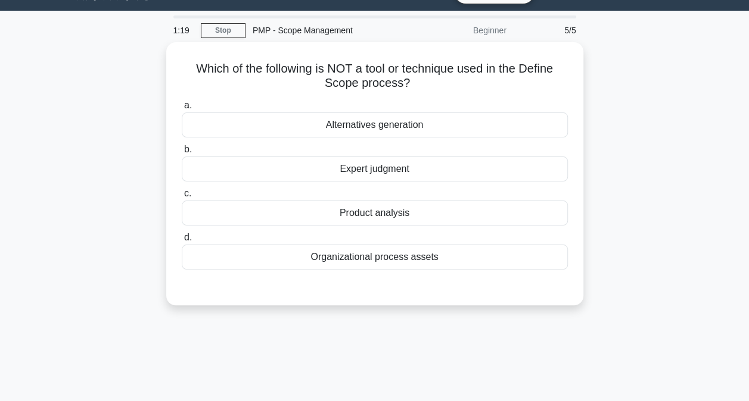
scroll to position [26, 0]
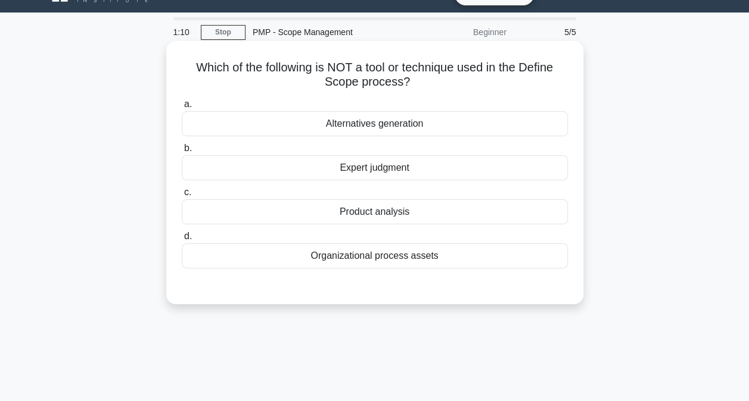
click at [450, 118] on div "Alternatives generation" at bounding box center [375, 123] width 386 height 25
click at [182, 108] on input "a. Alternatives generation" at bounding box center [182, 105] width 0 height 8
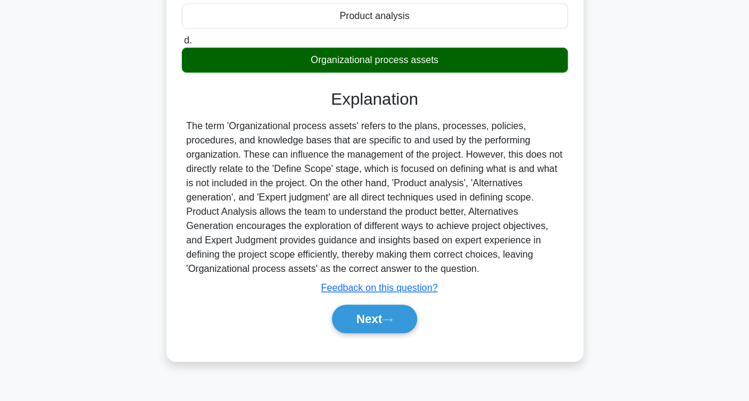
scroll to position [242, 0]
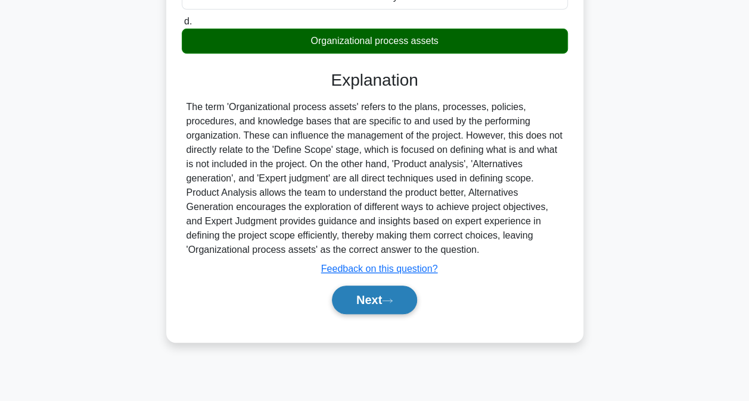
click at [368, 298] on button "Next" at bounding box center [374, 300] width 85 height 29
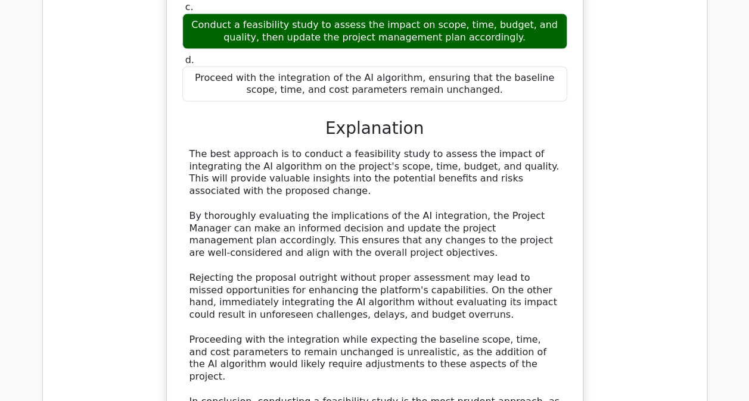
scroll to position [1352, 0]
